Goal: Task Accomplishment & Management: Manage account settings

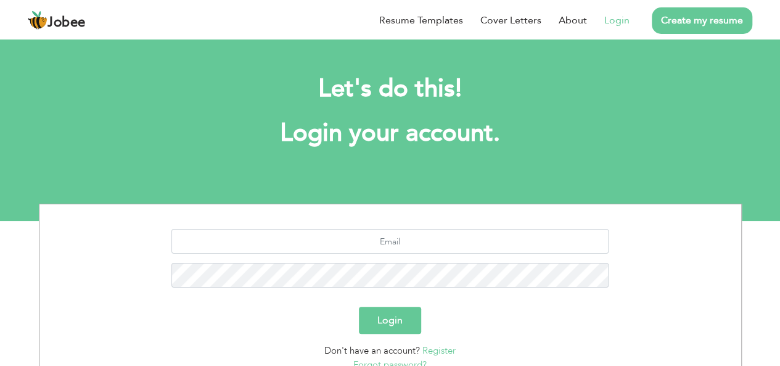
scroll to position [102, 0]
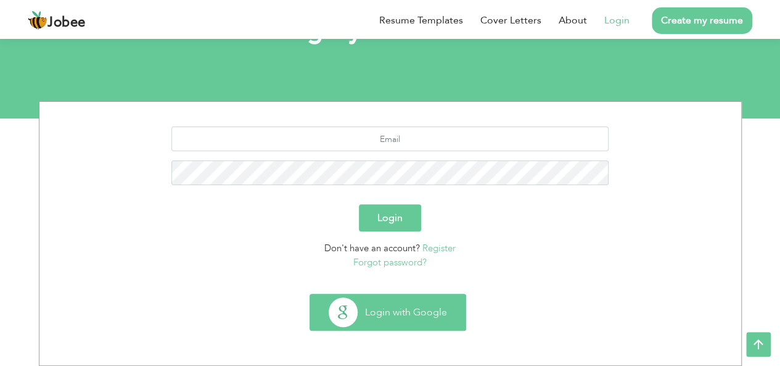
click at [352, 301] on button "Login with Google" at bounding box center [387, 312] width 155 height 36
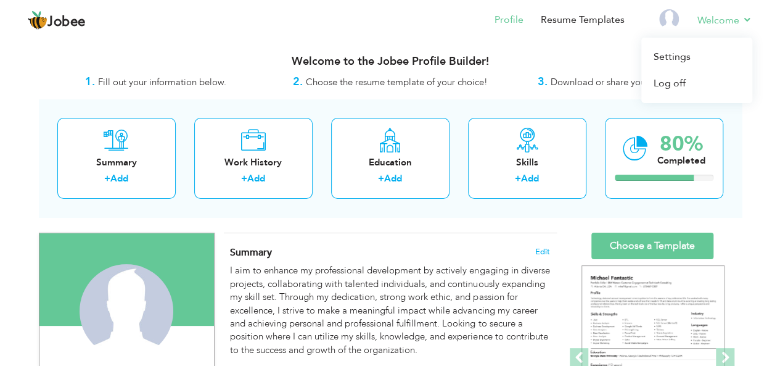
click at [717, 30] on li "Welcome Settings Log off" at bounding box center [716, 20] width 72 height 33
click at [684, 57] on link "Settings" at bounding box center [696, 57] width 111 height 27
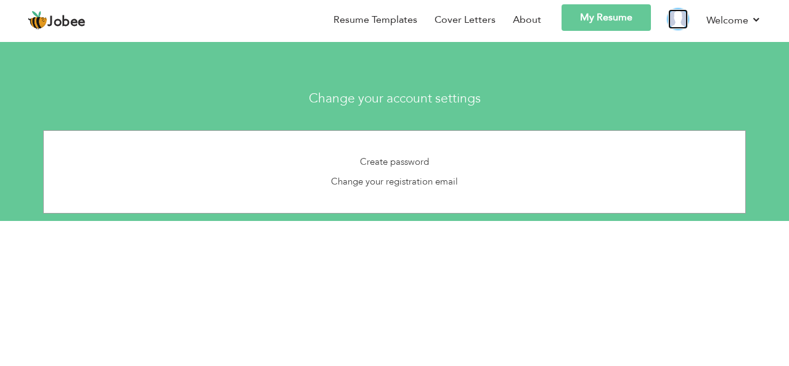
click at [678, 13] on img at bounding box center [678, 19] width 20 height 20
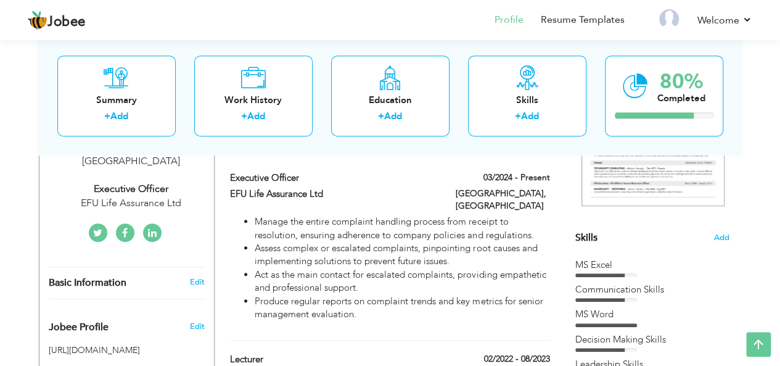
scroll to position [245, 0]
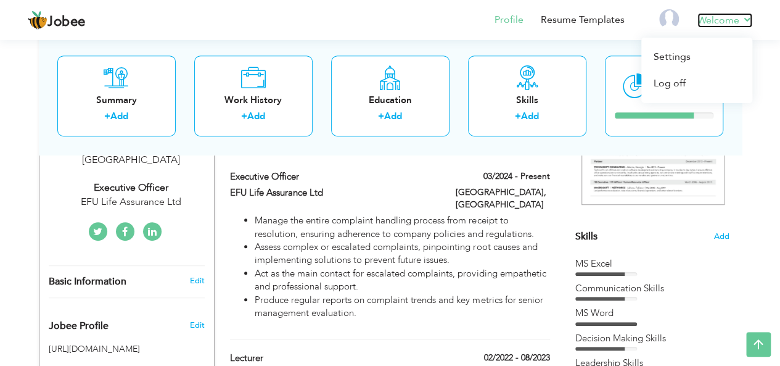
click at [739, 22] on link "Welcome" at bounding box center [724, 20] width 55 height 15
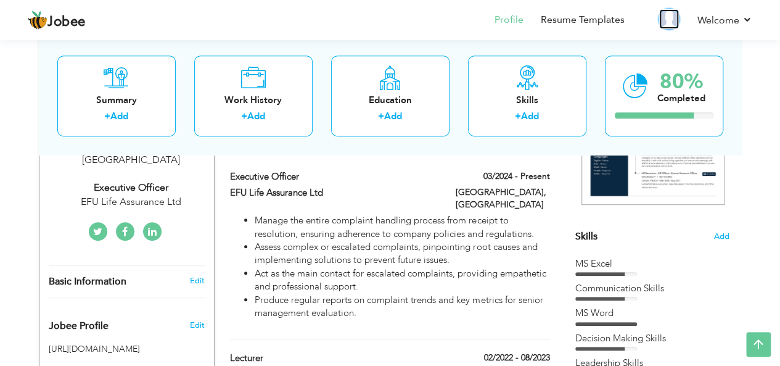
click at [668, 19] on img at bounding box center [669, 19] width 20 height 20
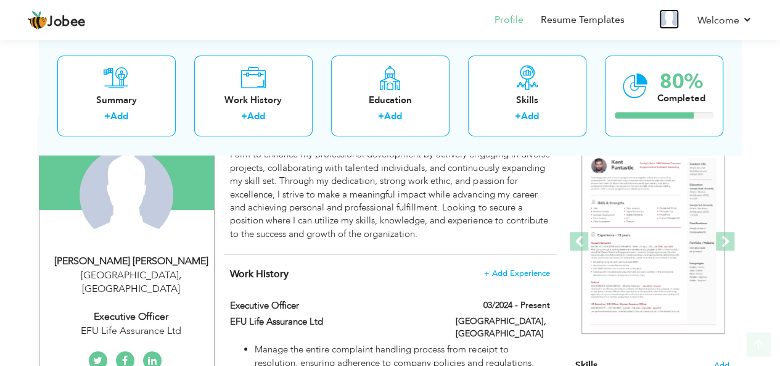
scroll to position [118, 0]
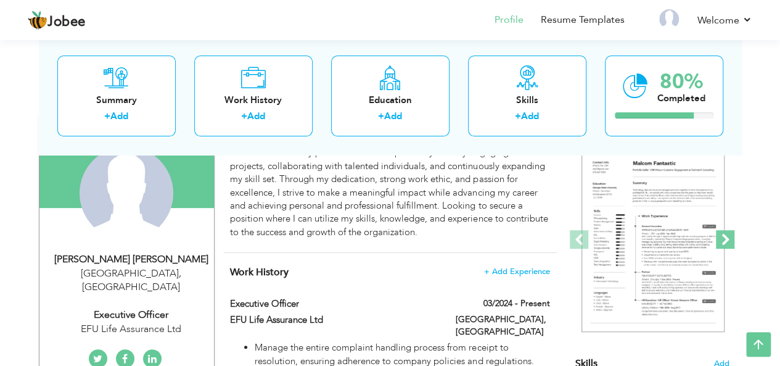
click at [729, 241] on span at bounding box center [725, 239] width 18 height 18
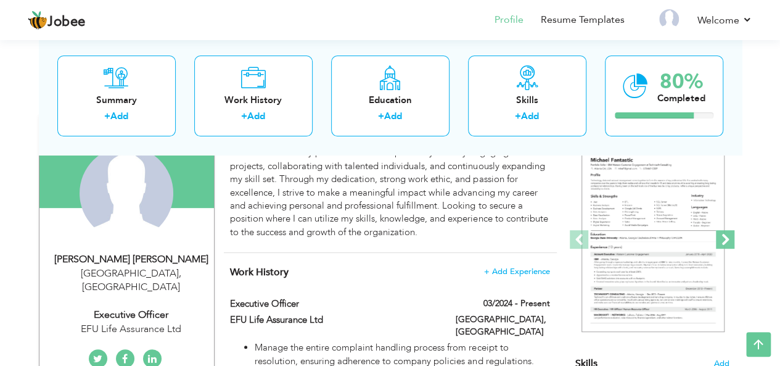
click at [729, 241] on span at bounding box center [725, 239] width 18 height 18
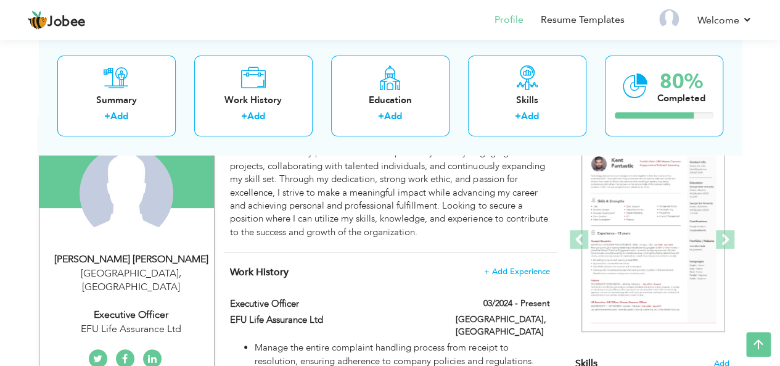
drag, startPoint x: 745, startPoint y: 214, endPoint x: 753, endPoint y: 211, distance: 9.0
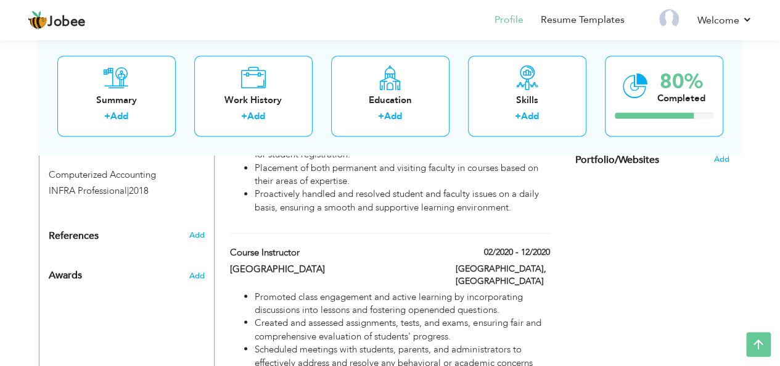
scroll to position [0, 0]
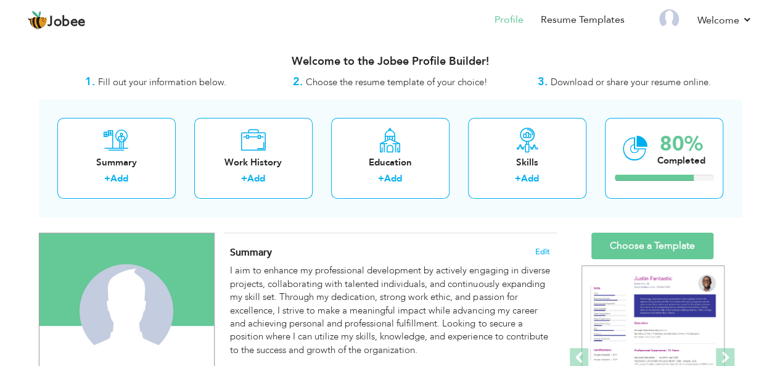
click at [735, 108] on div "Summary + Add Work History + Add Education + Add Skills + Add 80% Completed" at bounding box center [390, 158] width 703 height 118
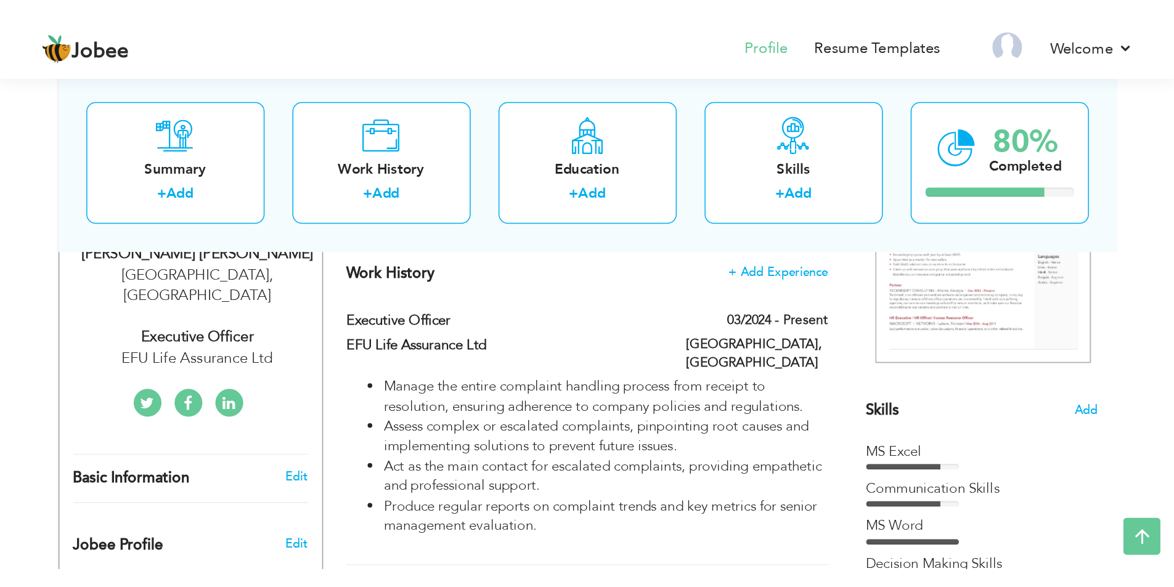
scroll to position [213, 0]
